Goal: Check status

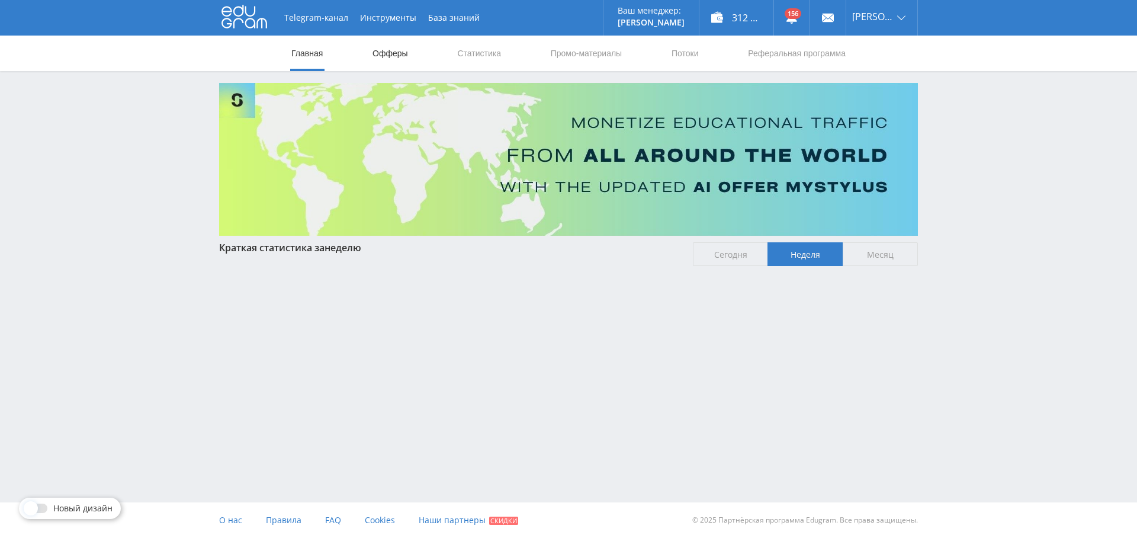
click at [402, 46] on link "Офферы" at bounding box center [390, 54] width 38 height 36
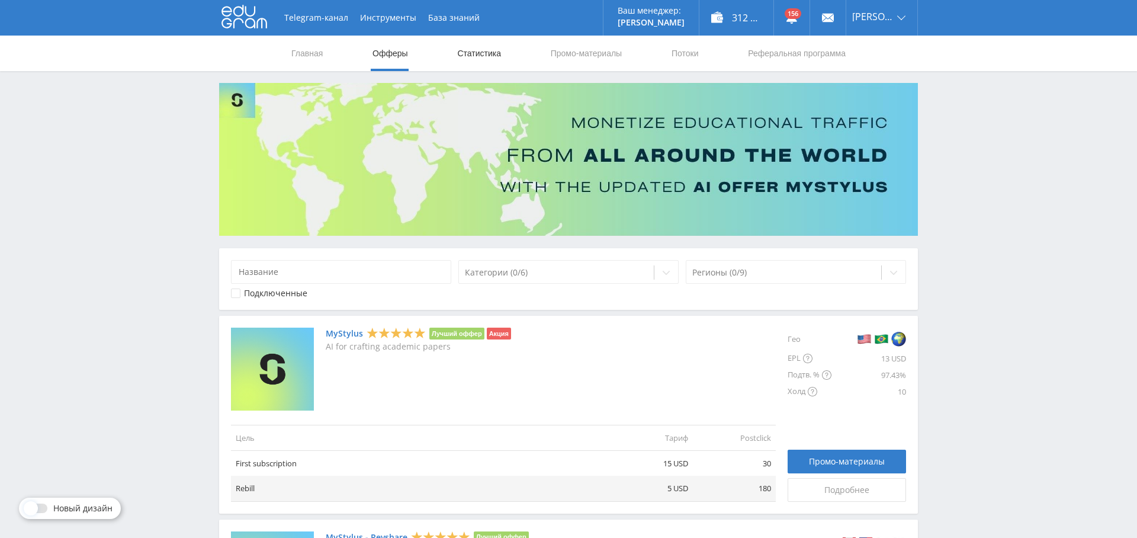
click at [482, 52] on link "Статистика" at bounding box center [479, 54] width 46 height 36
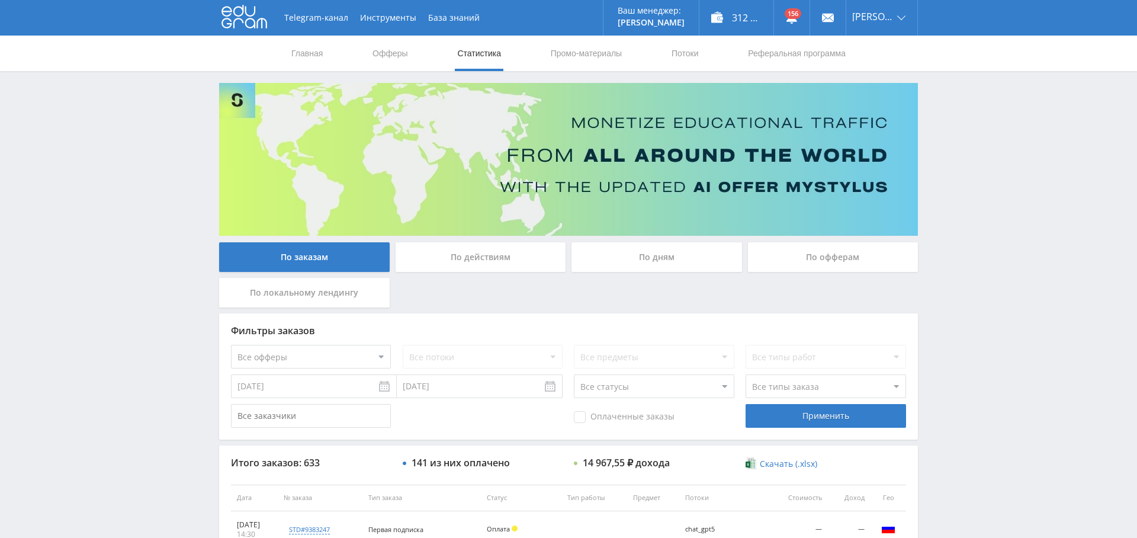
click at [340, 354] on select "Все офферы MyStylus MyStylus - Revshare Кампус AI Studybay Автор24 Studybay [GE…" at bounding box center [311, 357] width 160 height 24
select select "339"
click at [845, 417] on div "Применить" at bounding box center [826, 416] width 160 height 24
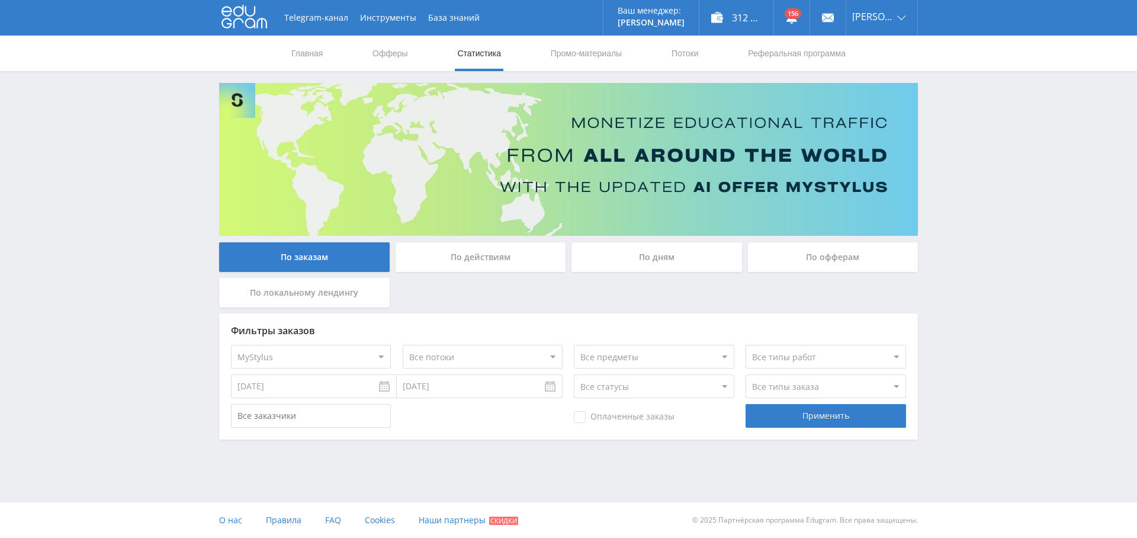
click at [370, 356] on select "Все офферы MyStylus MyStylus - Revshare Кампус AI Studybay Автор24 Studybay [GE…" at bounding box center [311, 357] width 160 height 24
select select "341"
click at [828, 406] on div "Применить" at bounding box center [826, 416] width 160 height 24
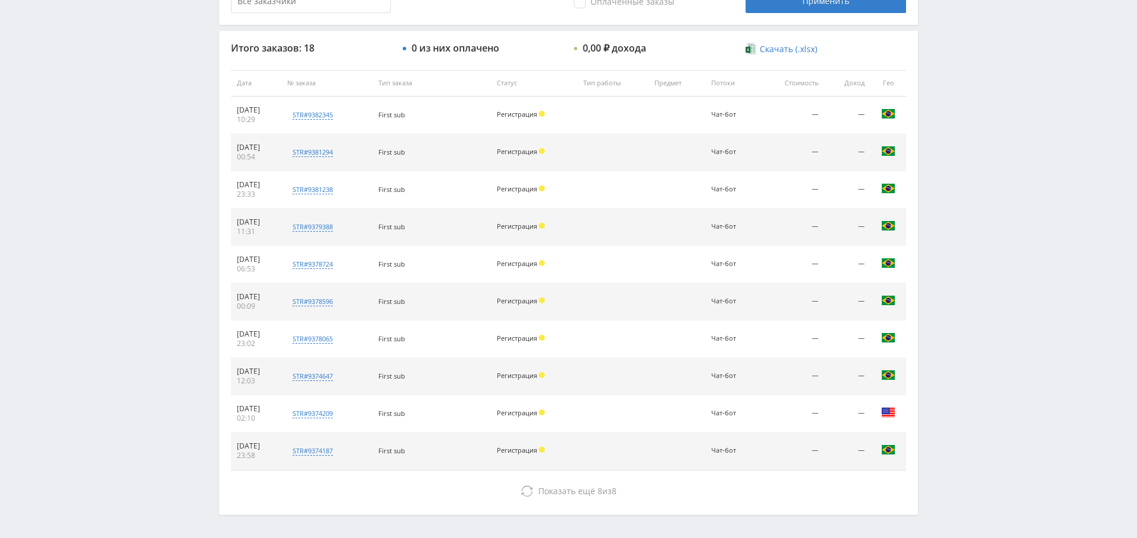
scroll to position [418, 0]
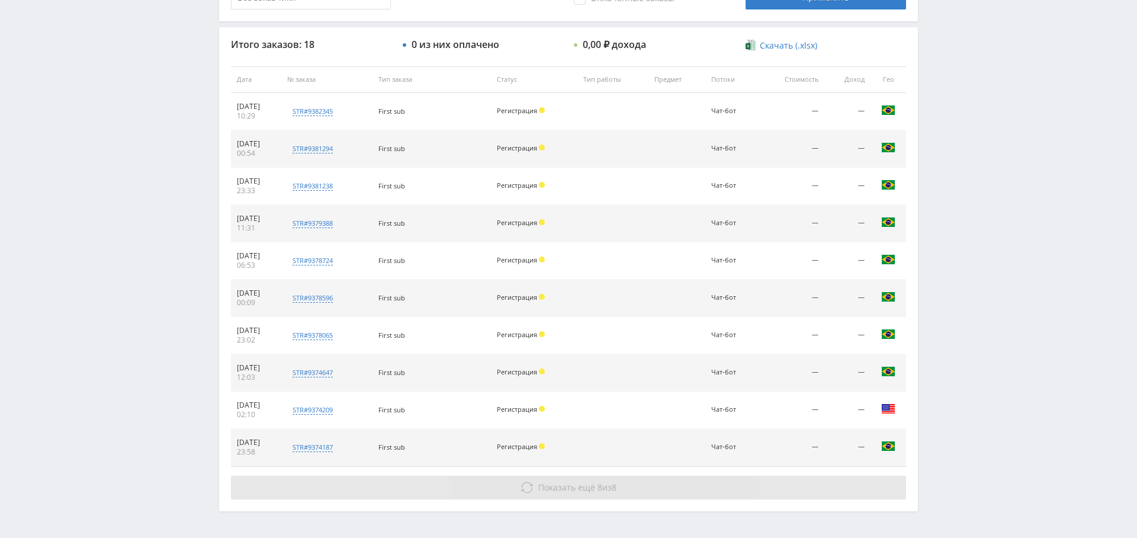
click at [647, 479] on button "Показать ещё 8 из 8" at bounding box center [568, 488] width 675 height 24
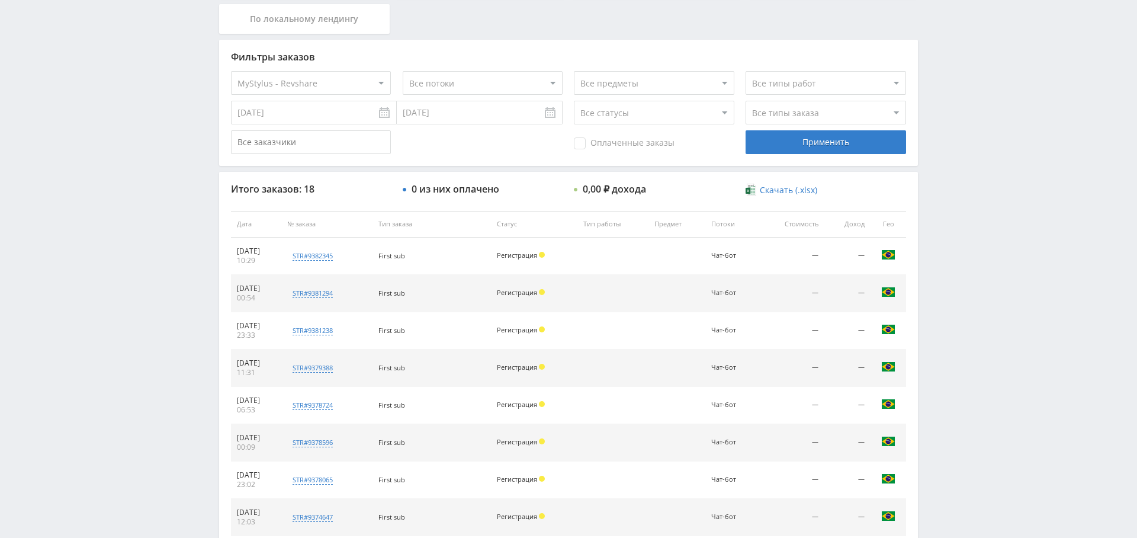
scroll to position [240, 0]
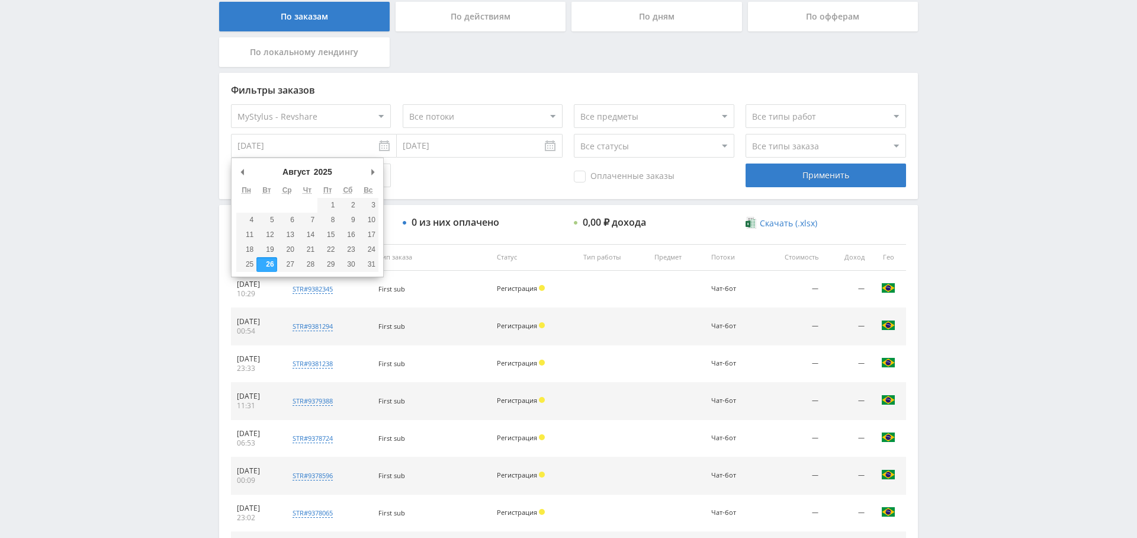
click at [326, 141] on input "[DATE]" at bounding box center [314, 146] width 166 height 24
type input "[DATE]"
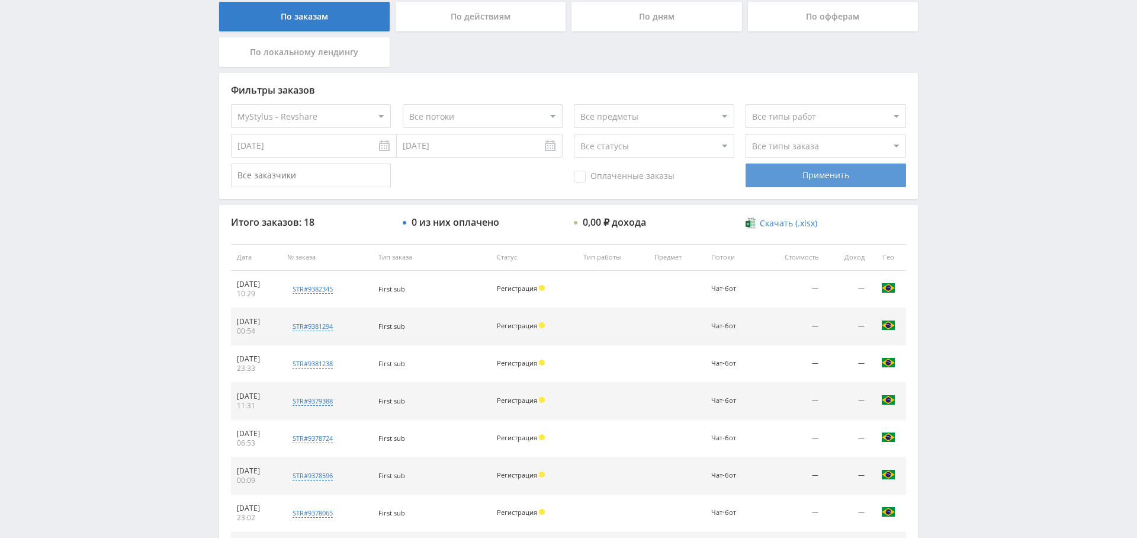
click at [806, 183] on div "Применить" at bounding box center [826, 175] width 160 height 24
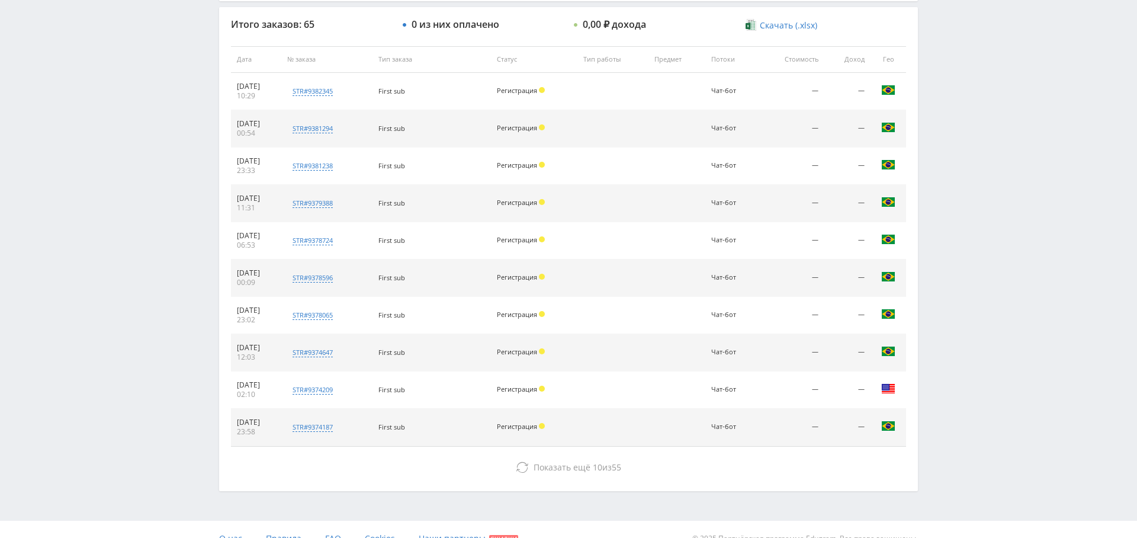
scroll to position [427, 0]
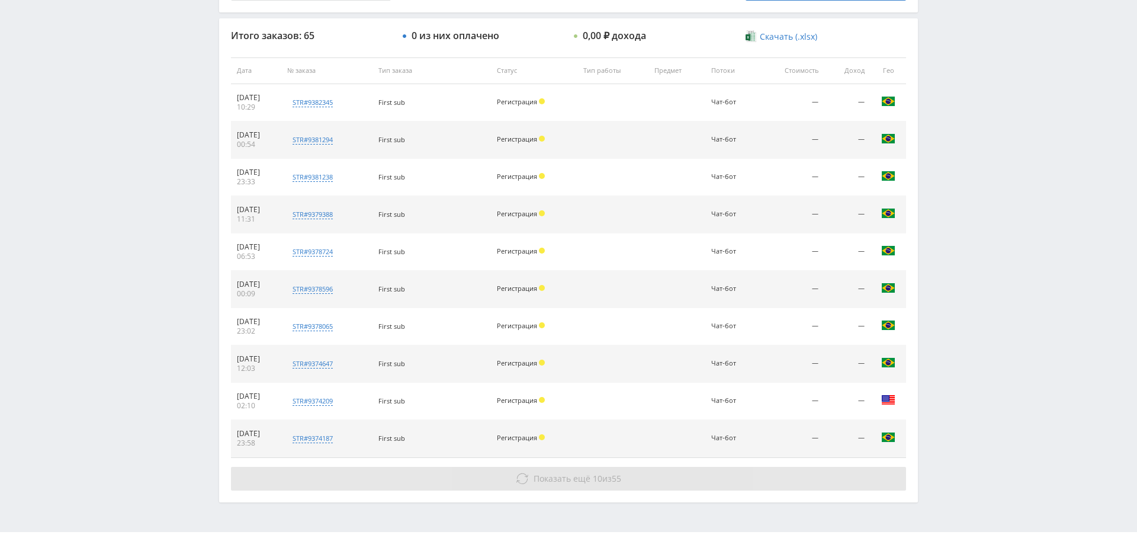
click at [566, 485] on button "Показать ещё 10 из 55" at bounding box center [568, 479] width 675 height 24
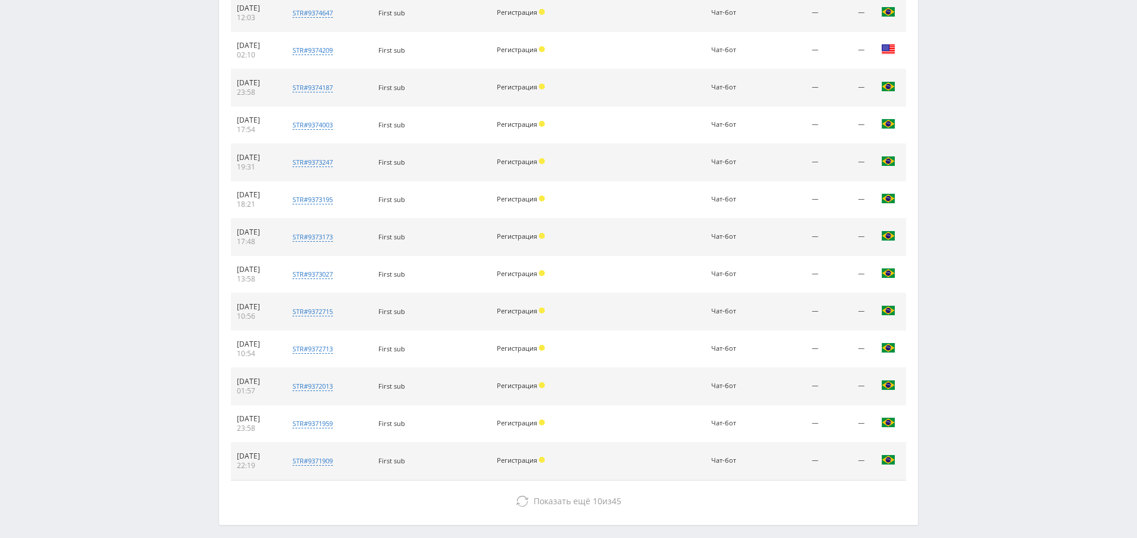
scroll to position [825, 0]
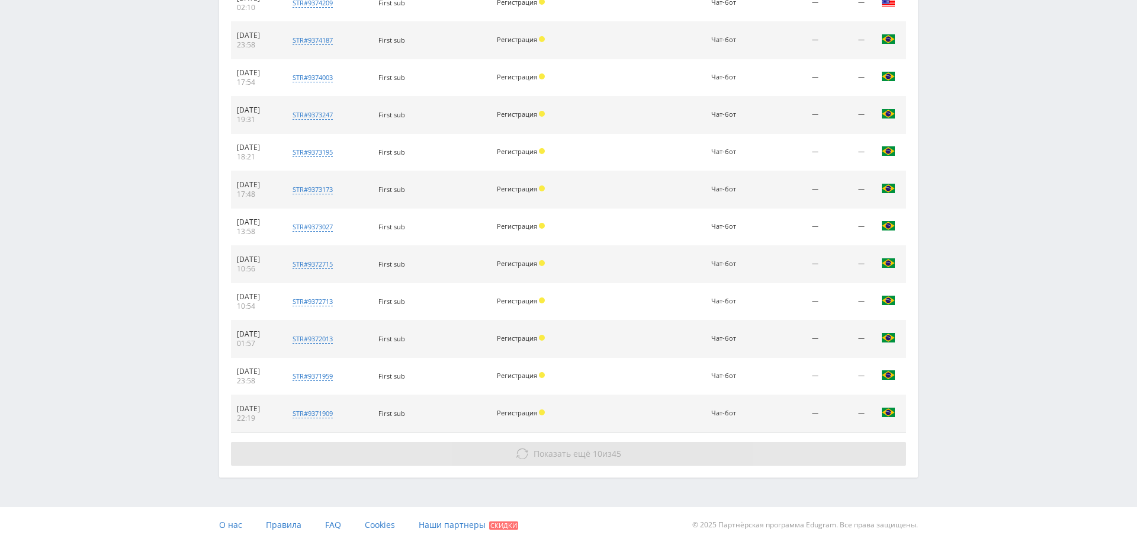
click at [572, 449] on span "Показать ещё" at bounding box center [562, 453] width 57 height 11
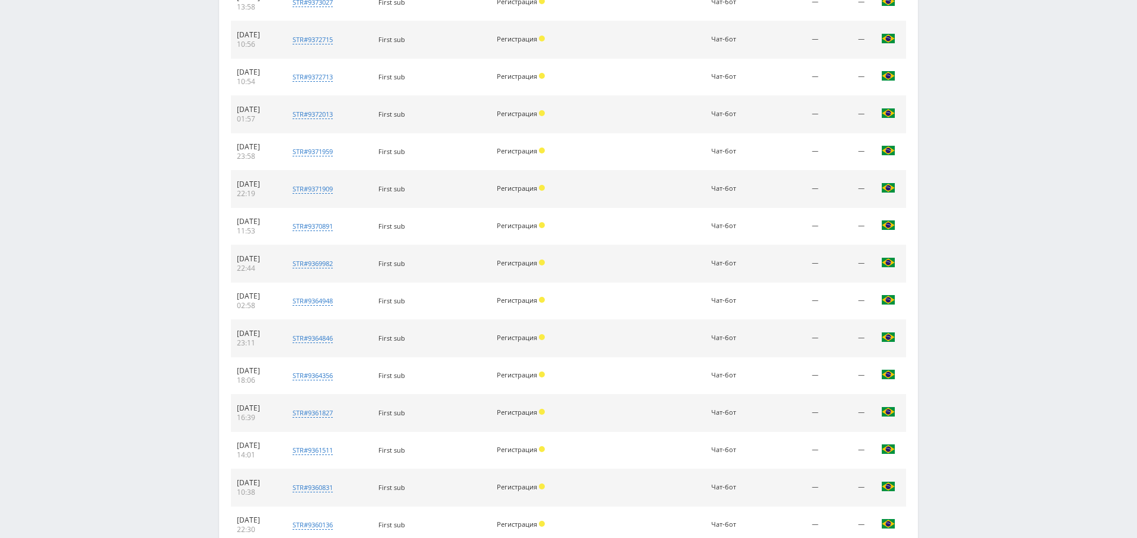
scroll to position [1197, 0]
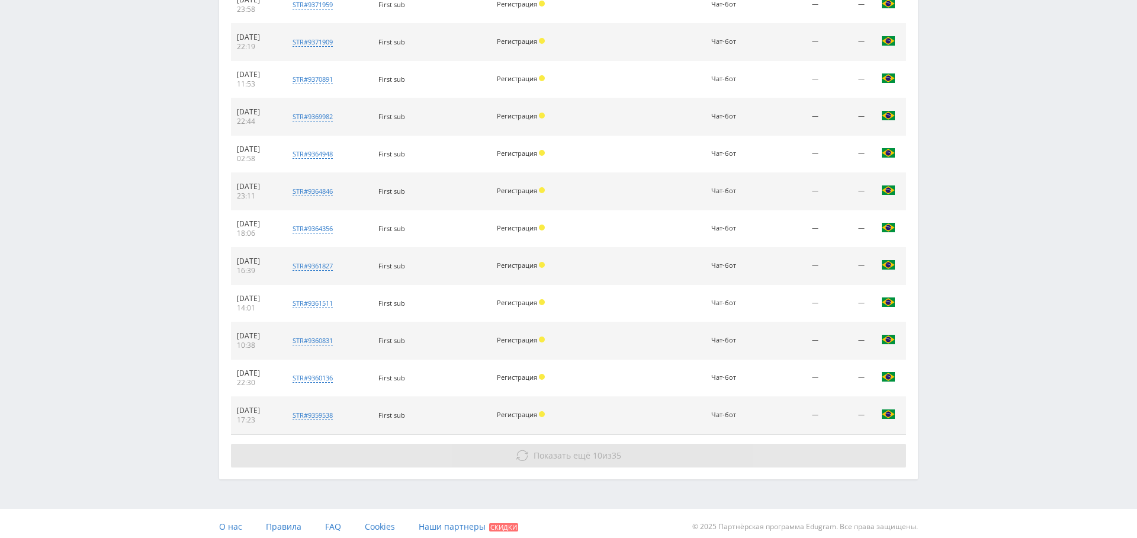
click at [568, 451] on span "Показать ещё" at bounding box center [562, 455] width 57 height 11
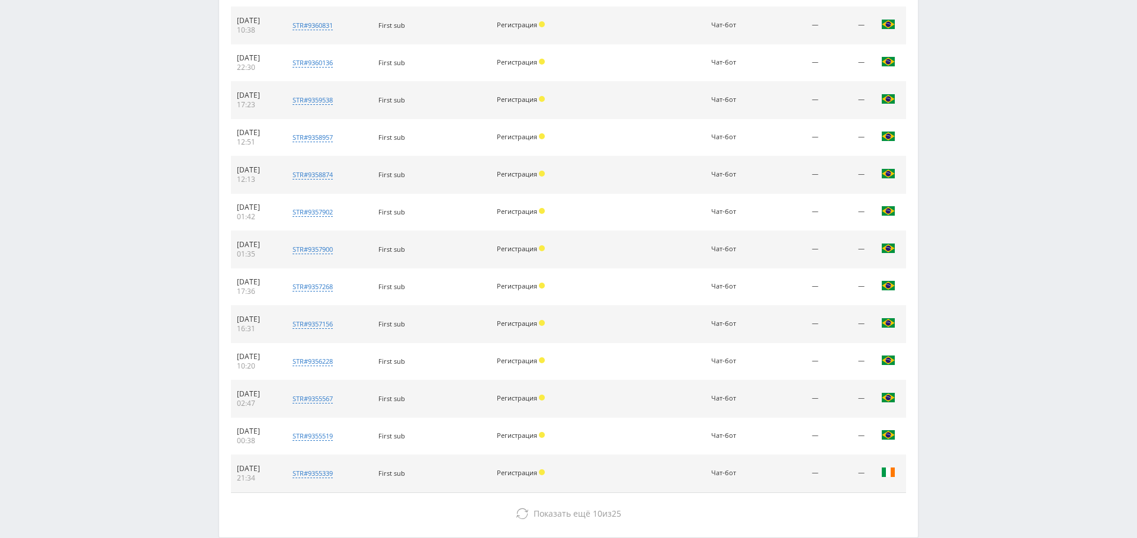
scroll to position [1567, 0]
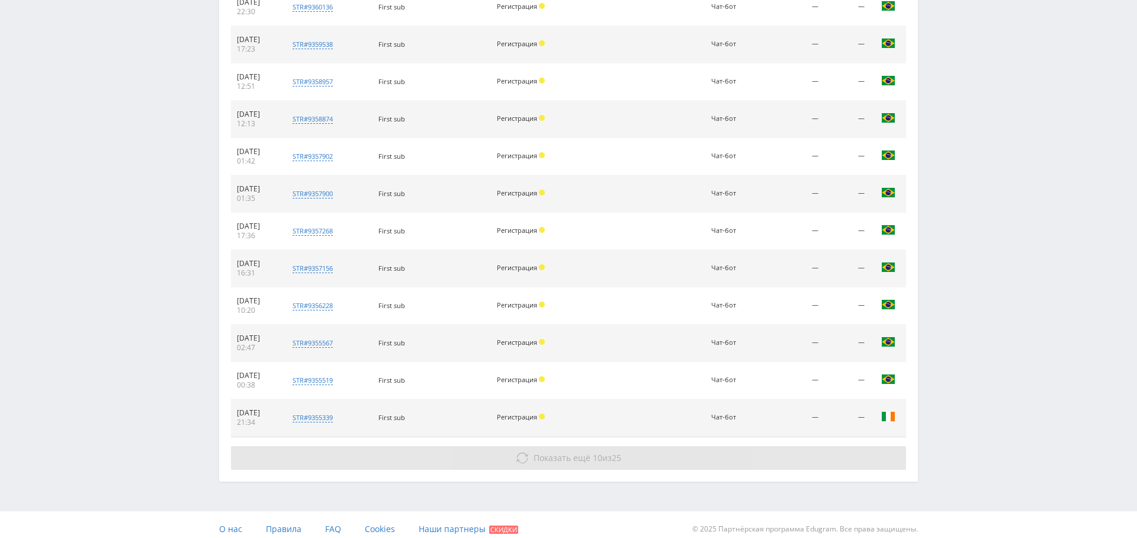
click at [577, 452] on span "Показать ещё" at bounding box center [562, 457] width 57 height 11
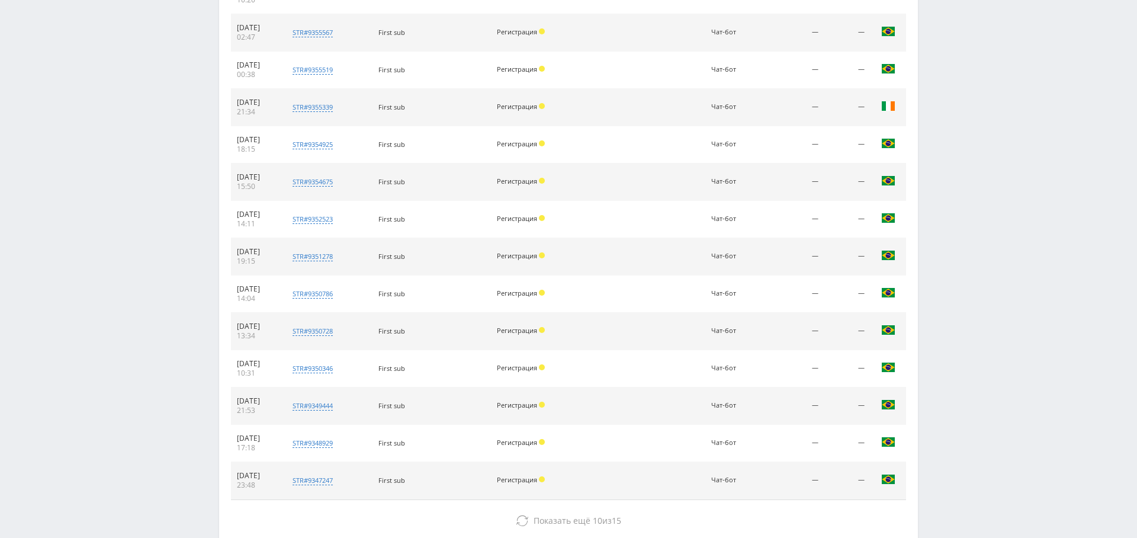
scroll to position [1939, 0]
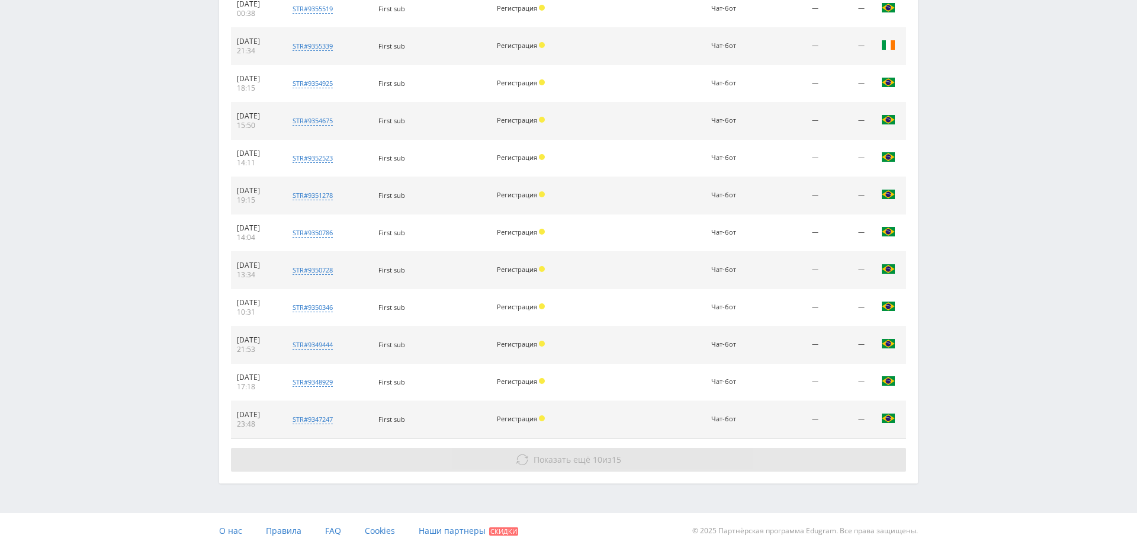
click at [589, 460] on button "Показать ещё 10 из 15" at bounding box center [568, 460] width 675 height 24
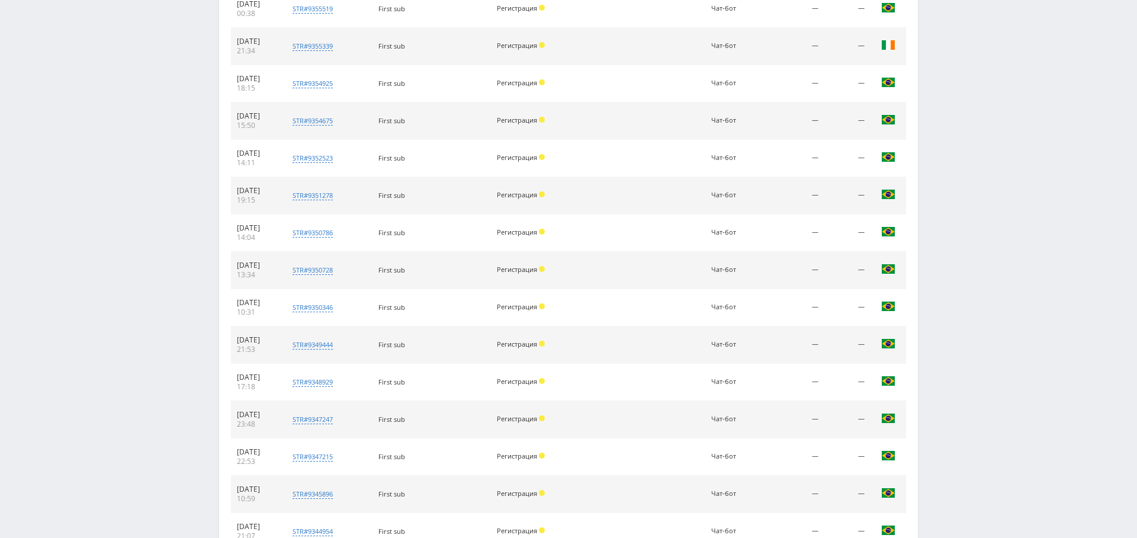
scroll to position [2310, 0]
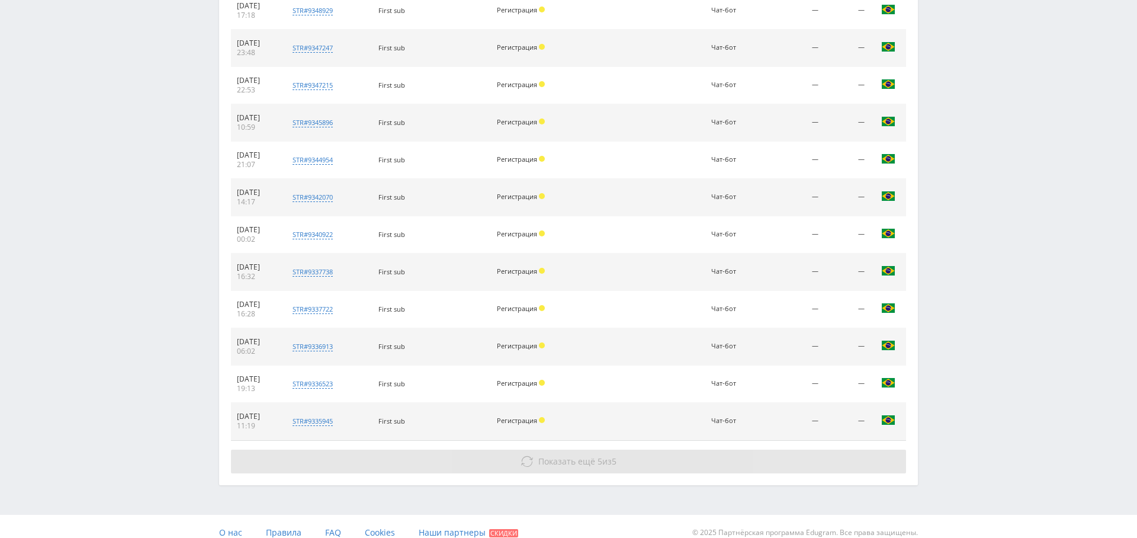
click at [578, 450] on button "Показать ещё 5 из 5" at bounding box center [568, 462] width 675 height 24
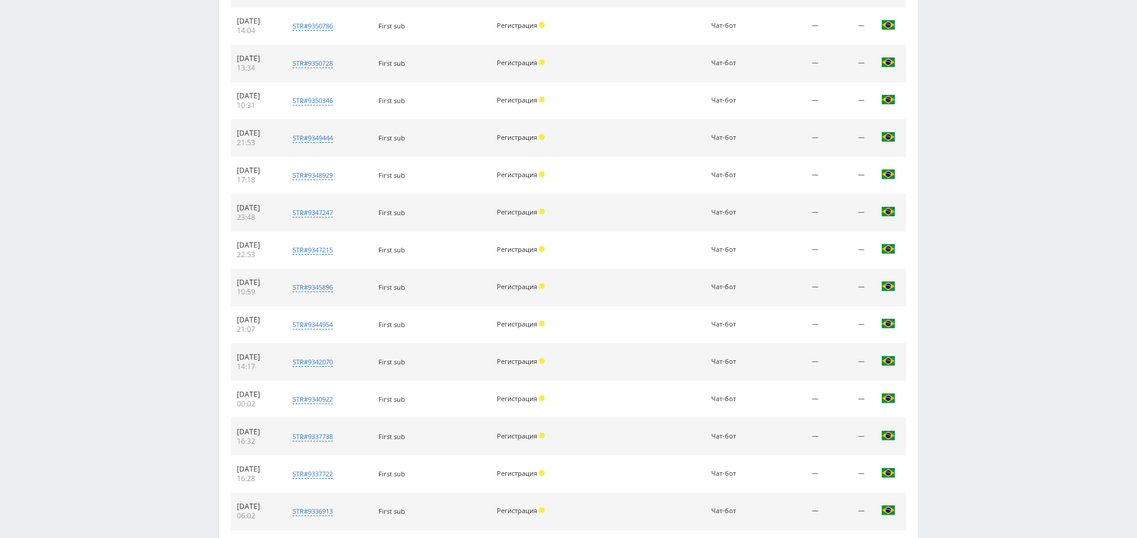
scroll to position [0, 0]
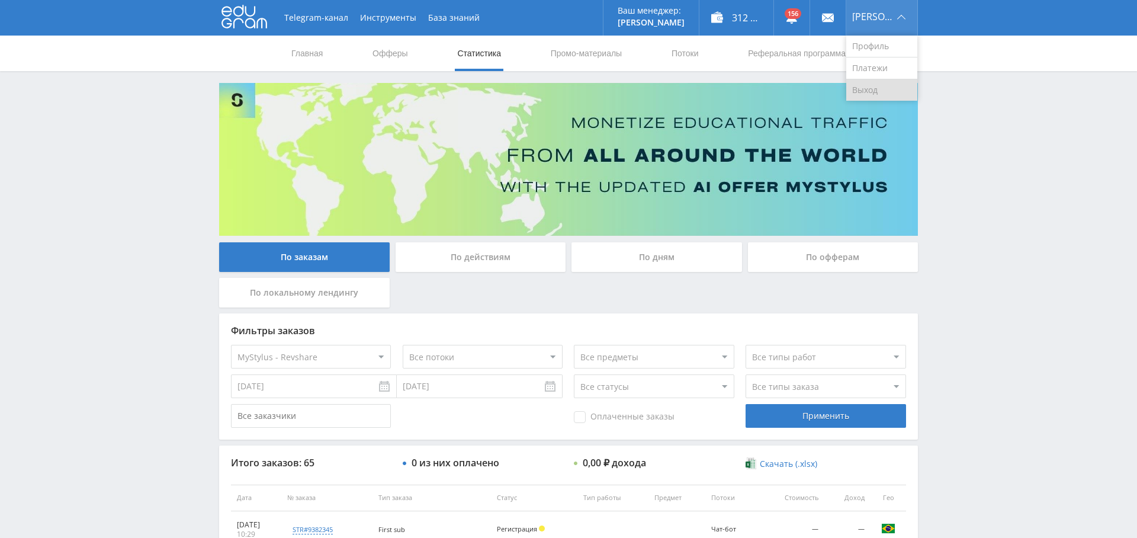
click at [880, 88] on link "Выход" at bounding box center [881, 89] width 71 height 21
